Goal: Find specific page/section: Find specific page/section

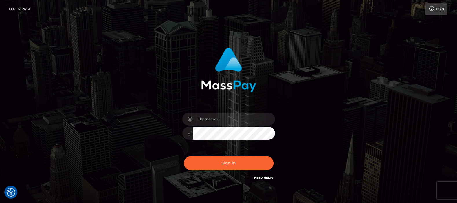
type input "[DOMAIN_NAME]"
click at [225, 162] on button "Sign in" at bounding box center [229, 163] width 90 height 14
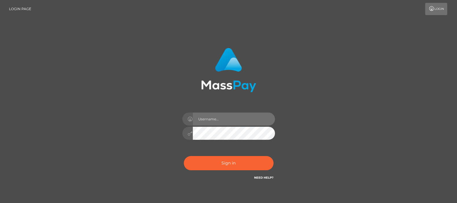
click at [231, 120] on input "text" at bounding box center [234, 118] width 82 height 13
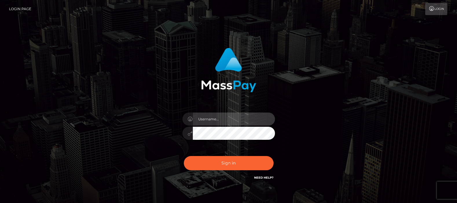
type input "[DOMAIN_NAME]"
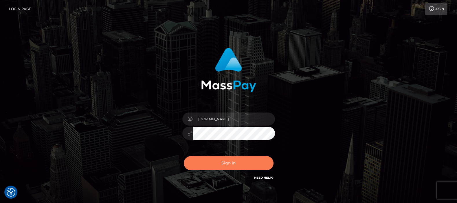
click at [226, 161] on button "Sign in" at bounding box center [229, 163] width 90 height 14
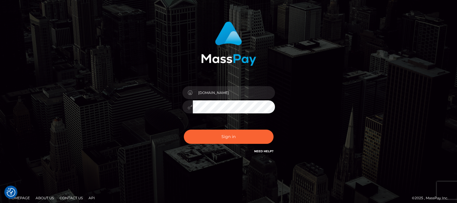
scroll to position [31, 0]
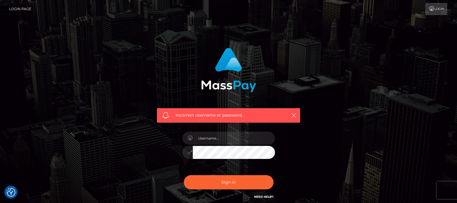
click at [295, 114] on icon "button" at bounding box center [294, 115] width 6 height 6
click at [230, 134] on input "text" at bounding box center [234, 137] width 82 height 13
type input "[DOMAIN_NAME]"
click at [227, 182] on button "Sign in" at bounding box center [229, 182] width 90 height 14
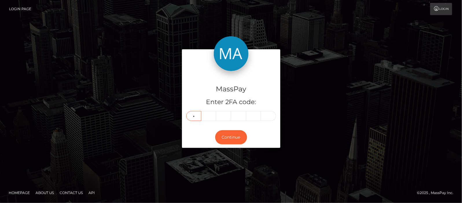
type input "4"
type input "7"
type input "0"
type input "8"
type input "0"
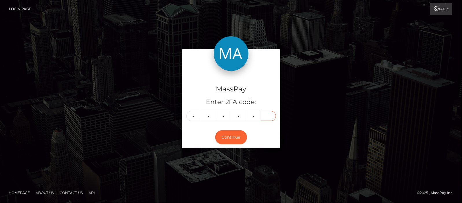
type input "1"
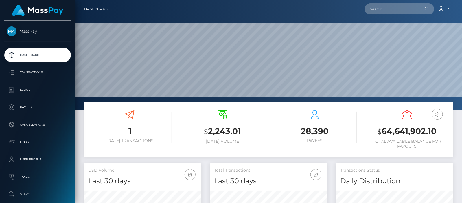
scroll to position [102, 117]
click at [400, 10] on input "text" at bounding box center [392, 8] width 54 height 11
paste input "persephone4us@gmail.com"
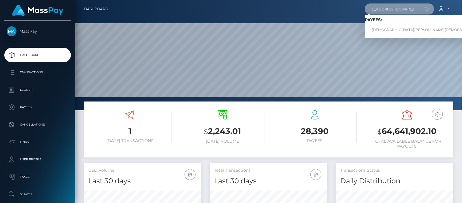
type input "[EMAIL_ADDRESS][DOMAIN_NAME]"
click at [390, 30] on link "PASHMINA KHRISTI Khristi" at bounding box center [429, 30] width 129 height 11
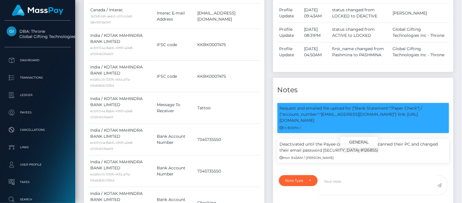
scroll to position [69, 117]
click at [365, 163] on div "Deactivated until the Payee confirms that they scanned their PC and changed the…" at bounding box center [364, 151] width 172 height 24
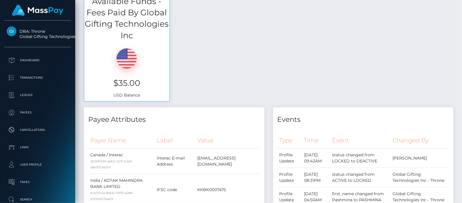
scroll to position [0, 0]
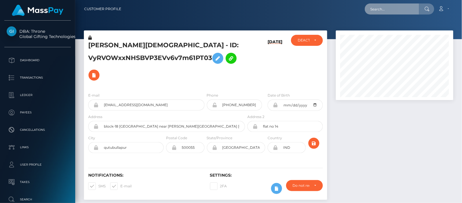
click at [383, 10] on input "text" at bounding box center [392, 8] width 54 height 11
paste input "[EMAIL_ADDRESS][DOMAIN_NAME]"
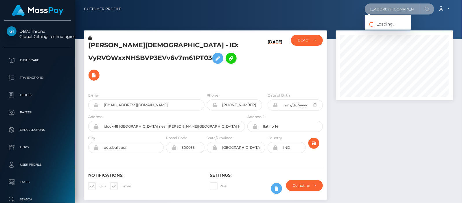
type input "[EMAIL_ADDRESS][DOMAIN_NAME]"
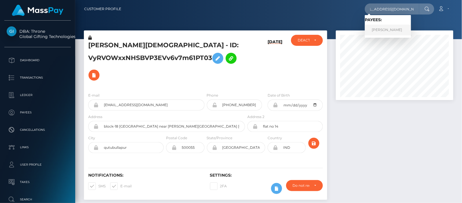
click at [384, 30] on link "[PERSON_NAME]" at bounding box center [388, 30] width 46 height 11
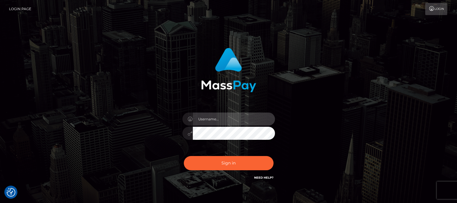
click at [214, 122] on input "text" at bounding box center [234, 118] width 82 height 13
click at [227, 119] on input "text" at bounding box center [234, 118] width 82 height 13
click at [312, 130] on div "Sign in" at bounding box center [229, 116] width 330 height 147
click at [204, 119] on input "text" at bounding box center [234, 118] width 82 height 13
click at [214, 120] on input "df.es" at bounding box center [234, 118] width 82 height 13
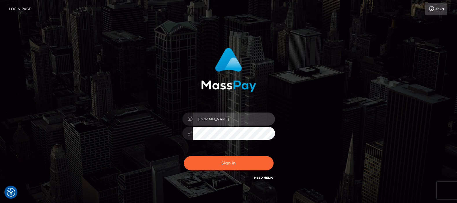
click at [201, 118] on input "df.es" at bounding box center [234, 118] width 82 height 13
click at [209, 118] on input "by.es" at bounding box center [234, 118] width 82 height 13
type input "b"
